Goal: Navigation & Orientation: Find specific page/section

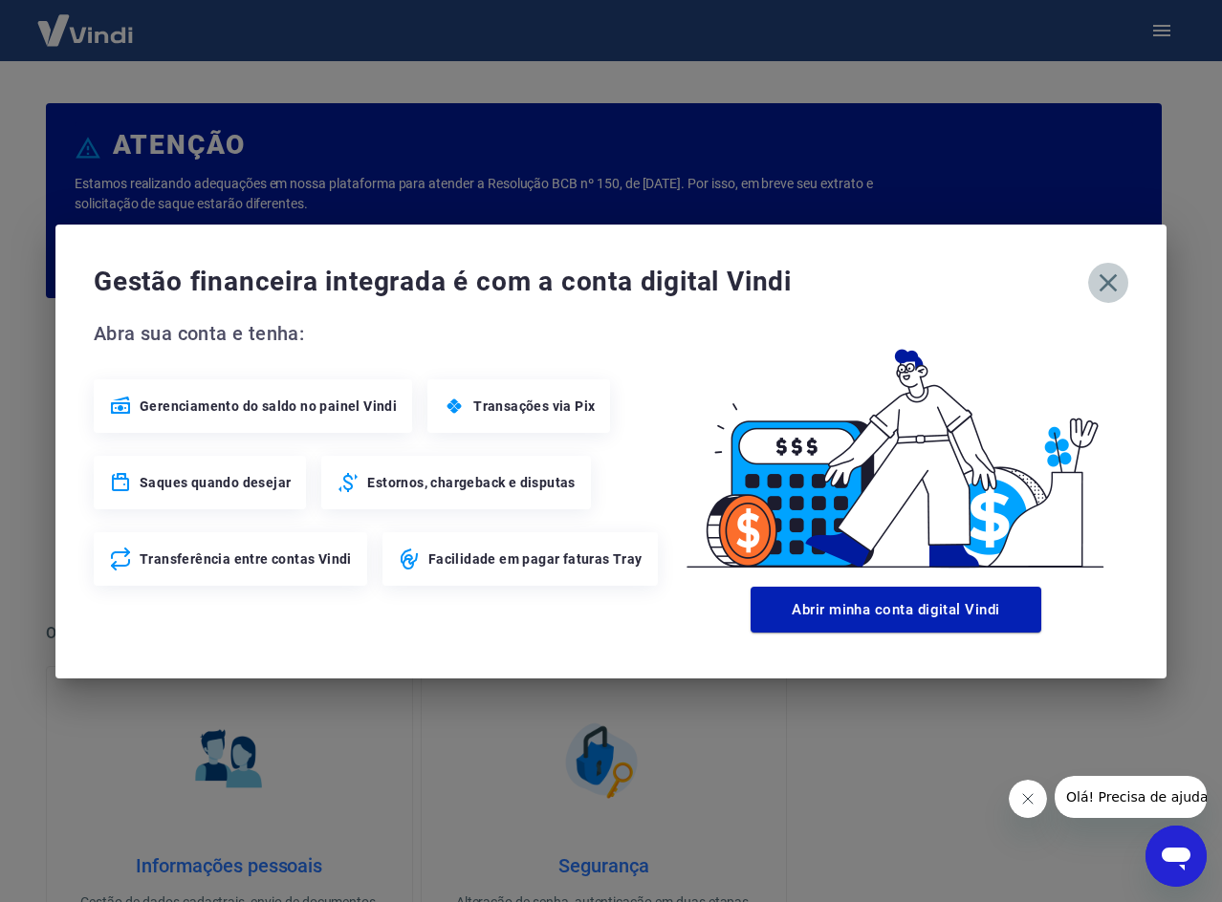
click at [1111, 285] on icon "button" at bounding box center [1108, 282] width 18 height 18
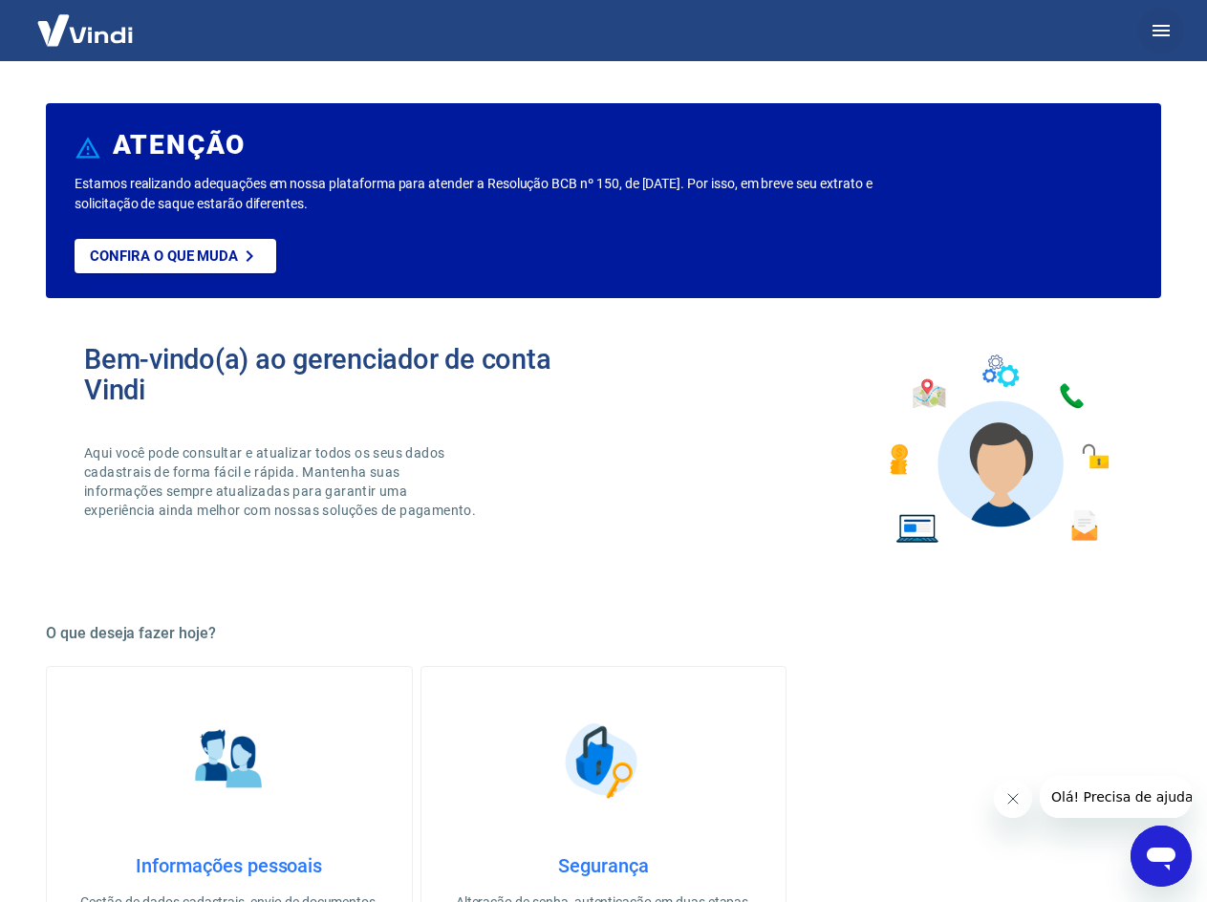
click at [1153, 35] on icon "button" at bounding box center [1161, 30] width 17 height 11
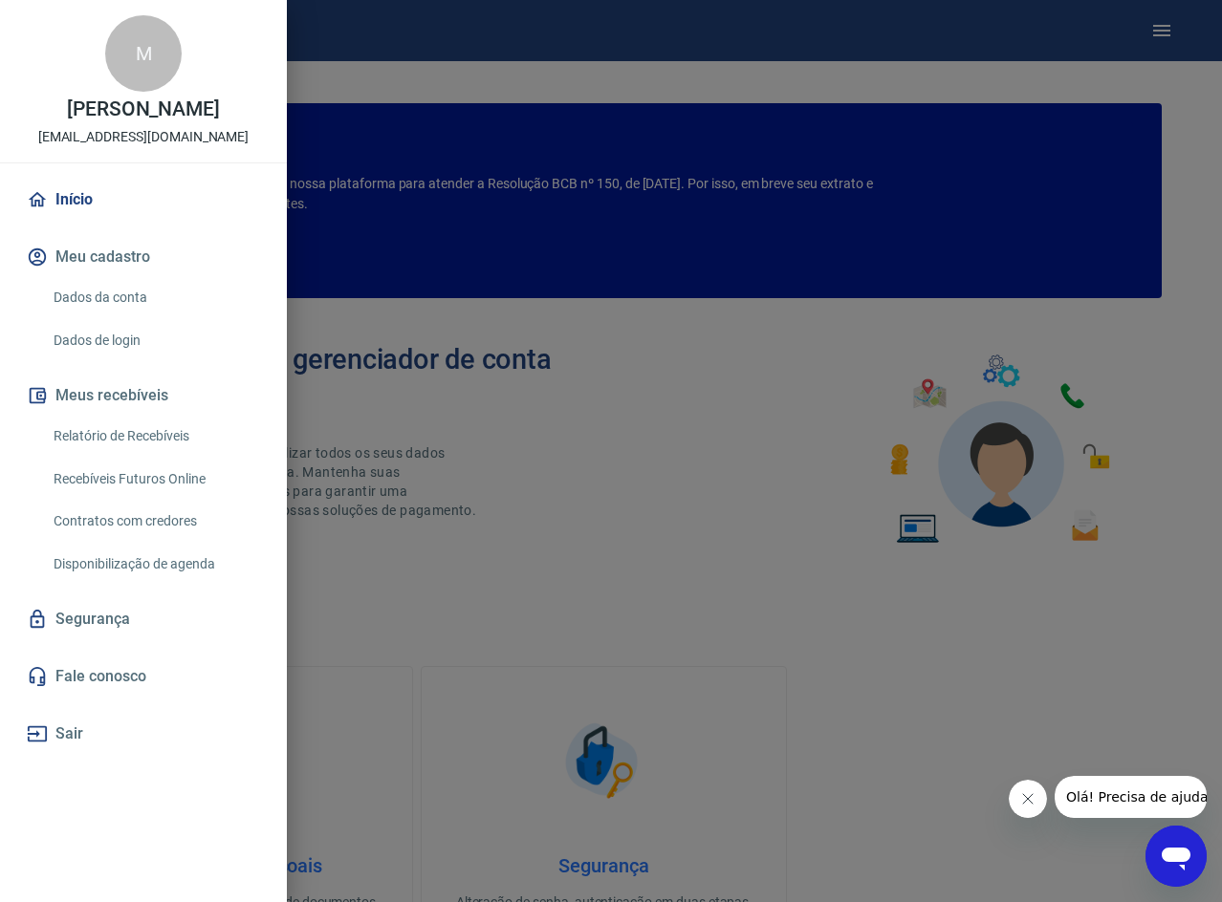
click at [608, 425] on div at bounding box center [611, 451] width 1222 height 902
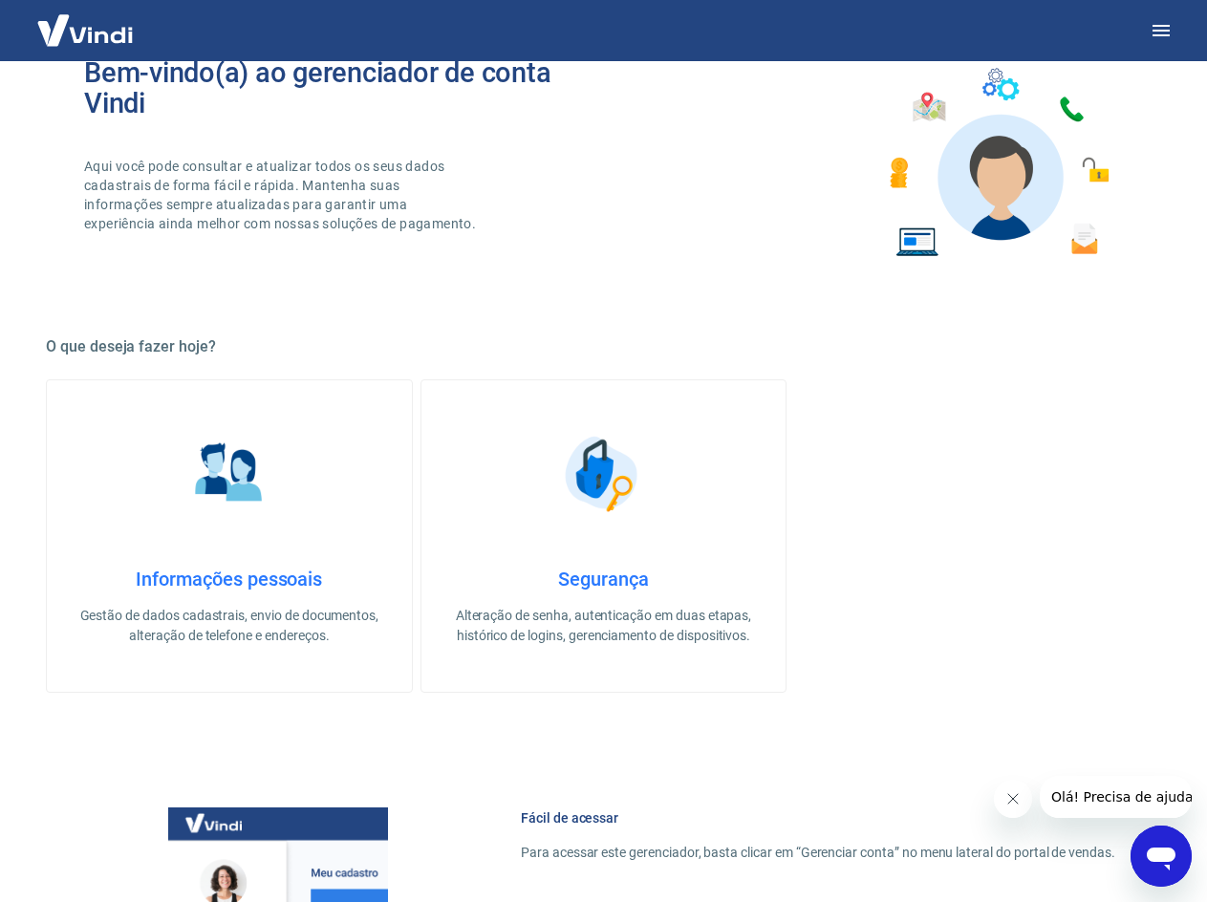
scroll to position [786, 0]
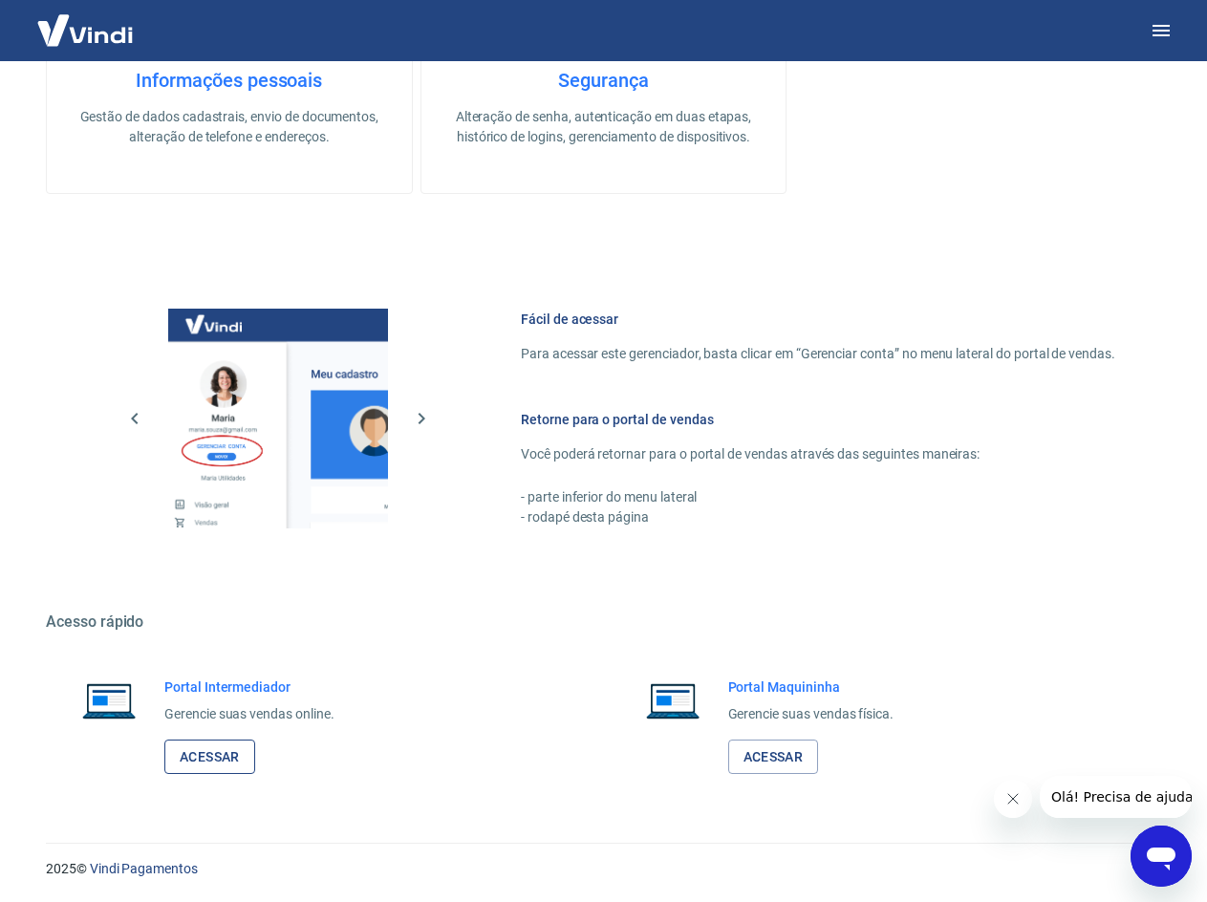
click at [227, 765] on link "Acessar" at bounding box center [209, 757] width 91 height 35
